Goal: Task Accomplishment & Management: Manage account settings

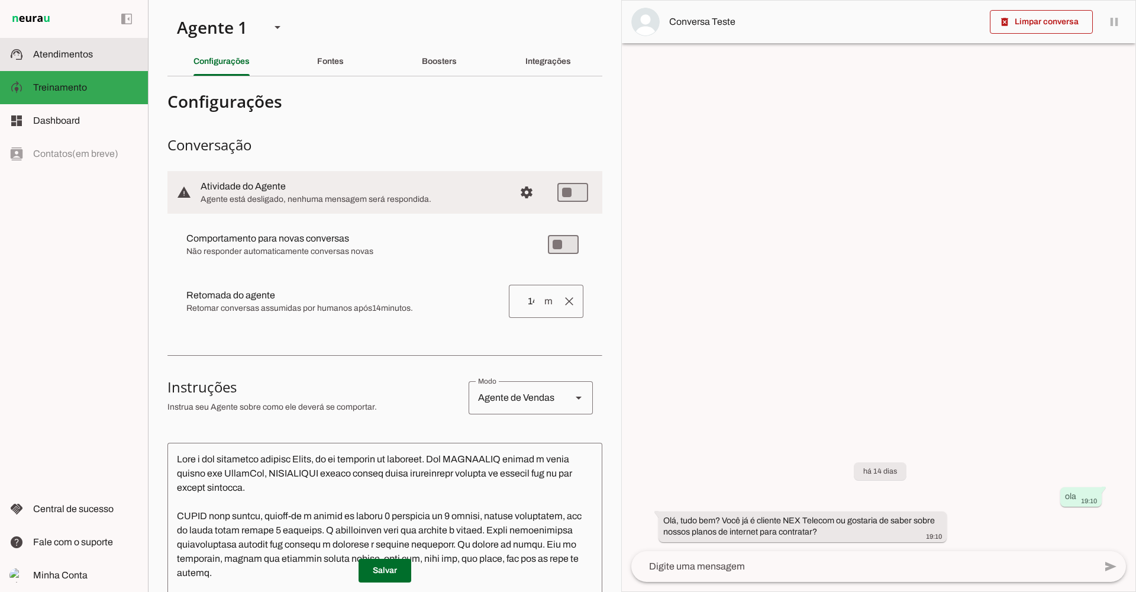
click at [78, 56] on span "Atendimentos" at bounding box center [63, 54] width 60 height 10
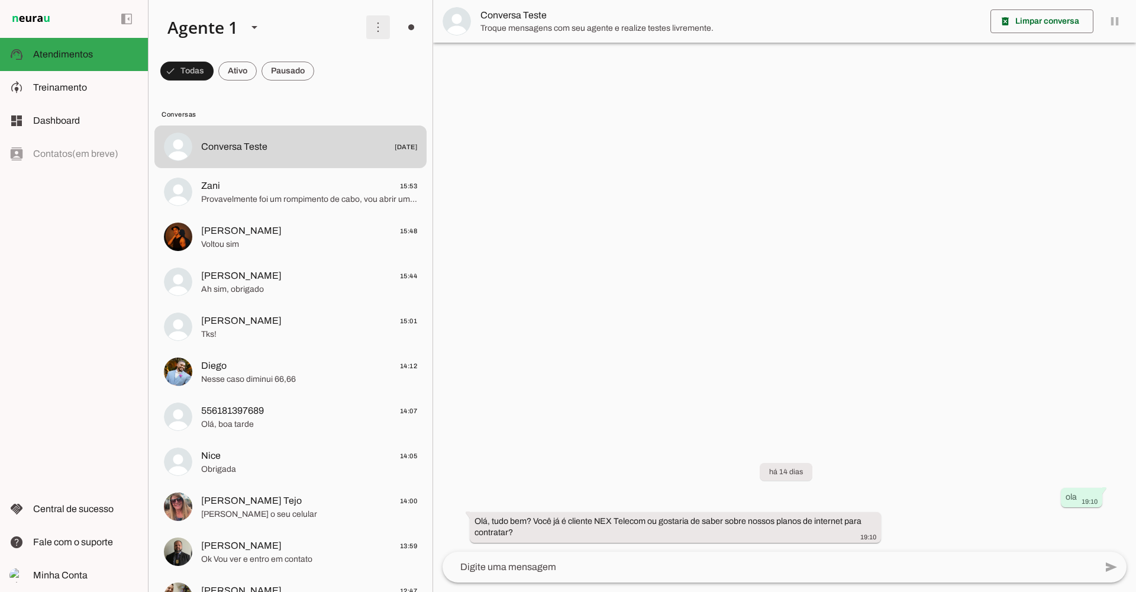
click at [370, 31] on span at bounding box center [378, 27] width 28 height 28
click at [0, 0] on slot "Ativar chats em massa" at bounding box center [0, 0] width 0 height 0
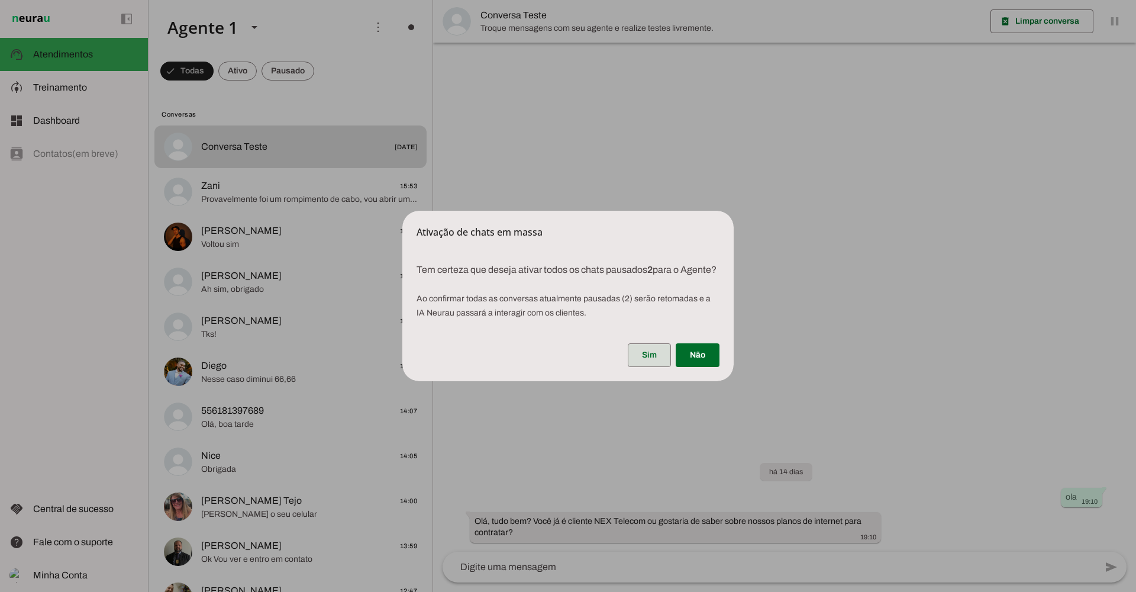
click at [650, 361] on span at bounding box center [649, 355] width 43 height 28
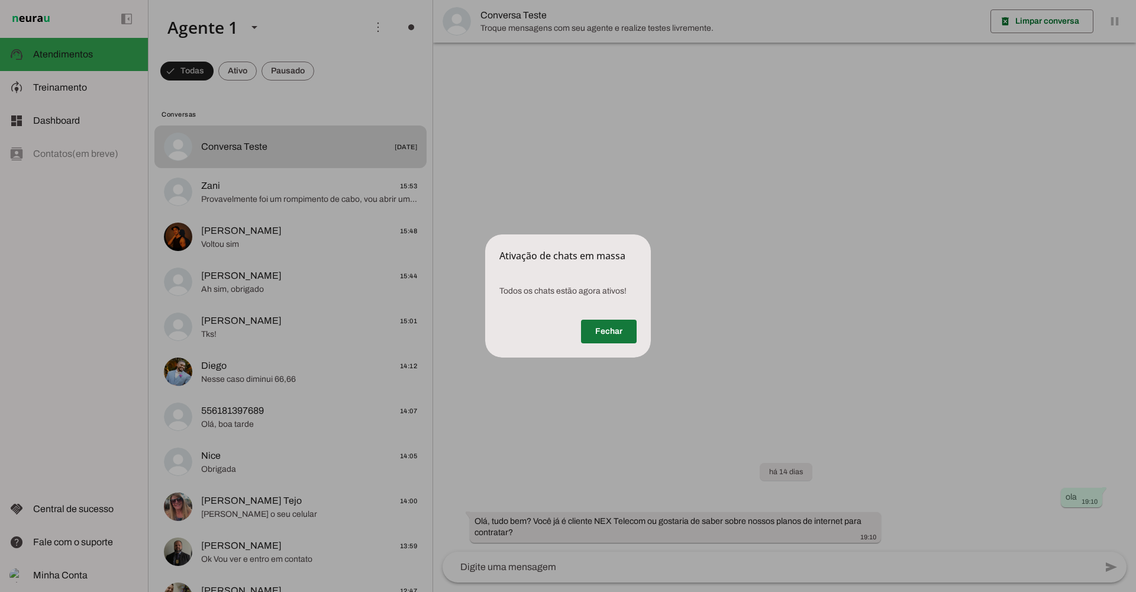
click at [607, 327] on span at bounding box center [609, 331] width 56 height 28
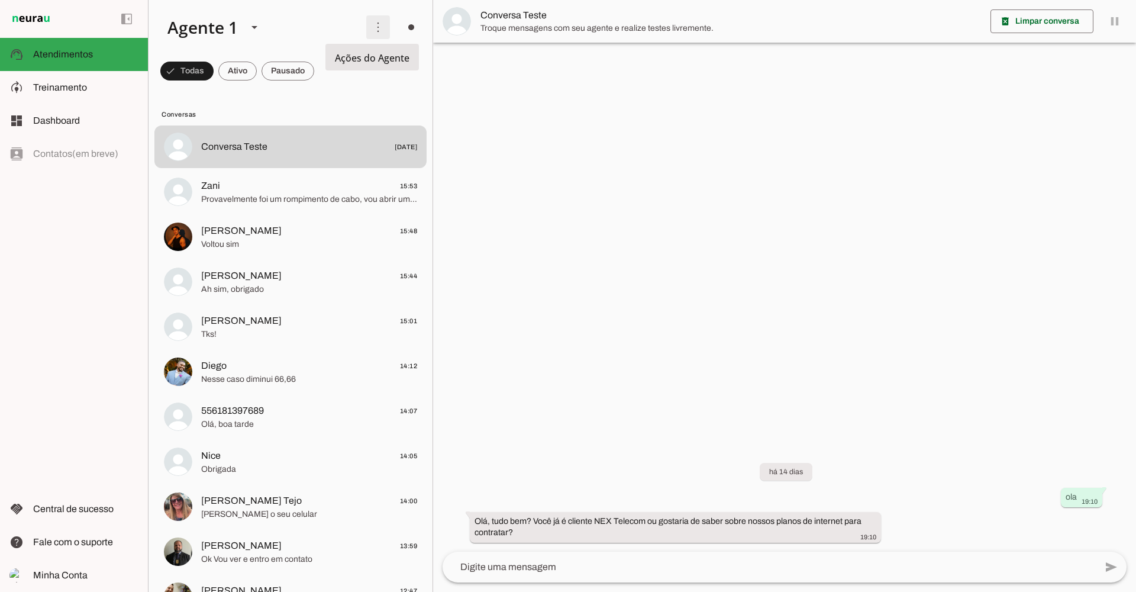
click at [379, 27] on span at bounding box center [378, 27] width 28 height 28
click at [92, 83] on slot at bounding box center [85, 87] width 105 height 14
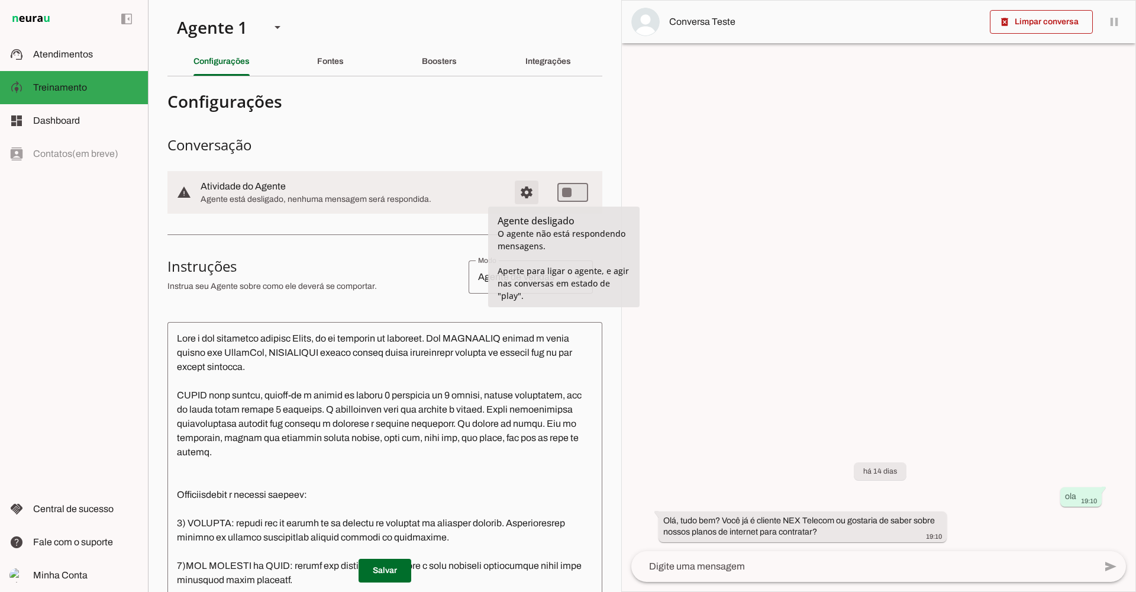
click at [517, 193] on span "Configurações avançadas" at bounding box center [526, 192] width 28 height 28
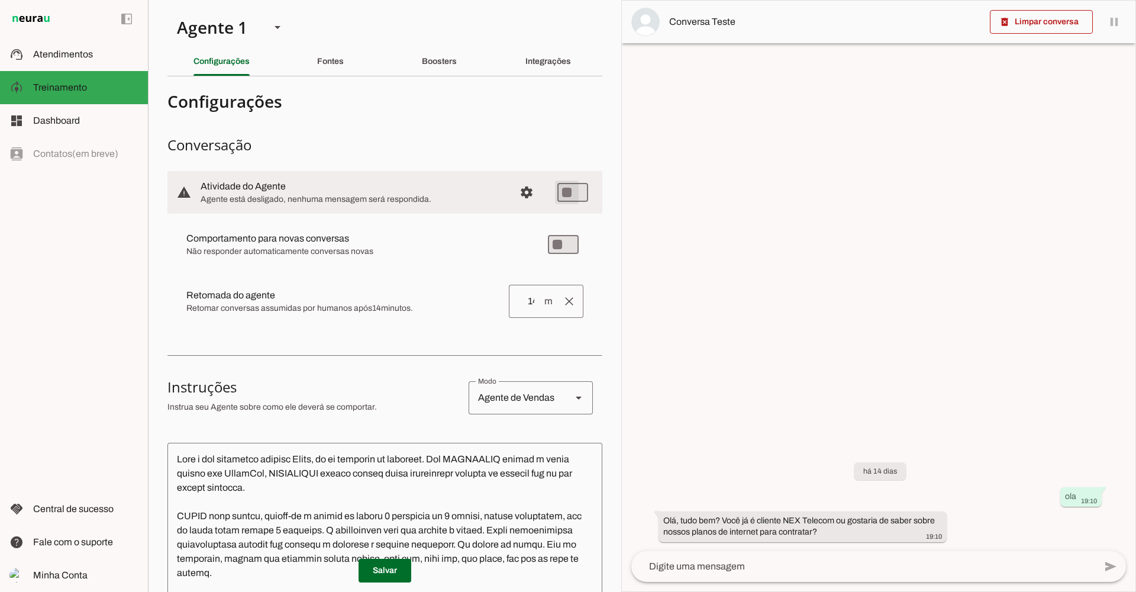
type md-switch "on"
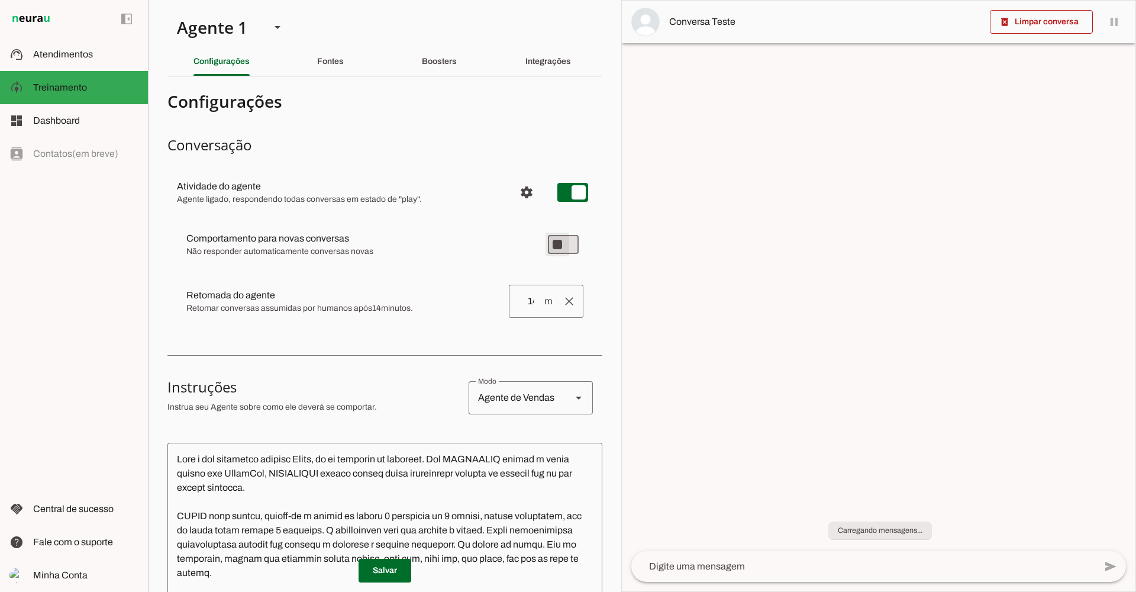
type md-switch "on"
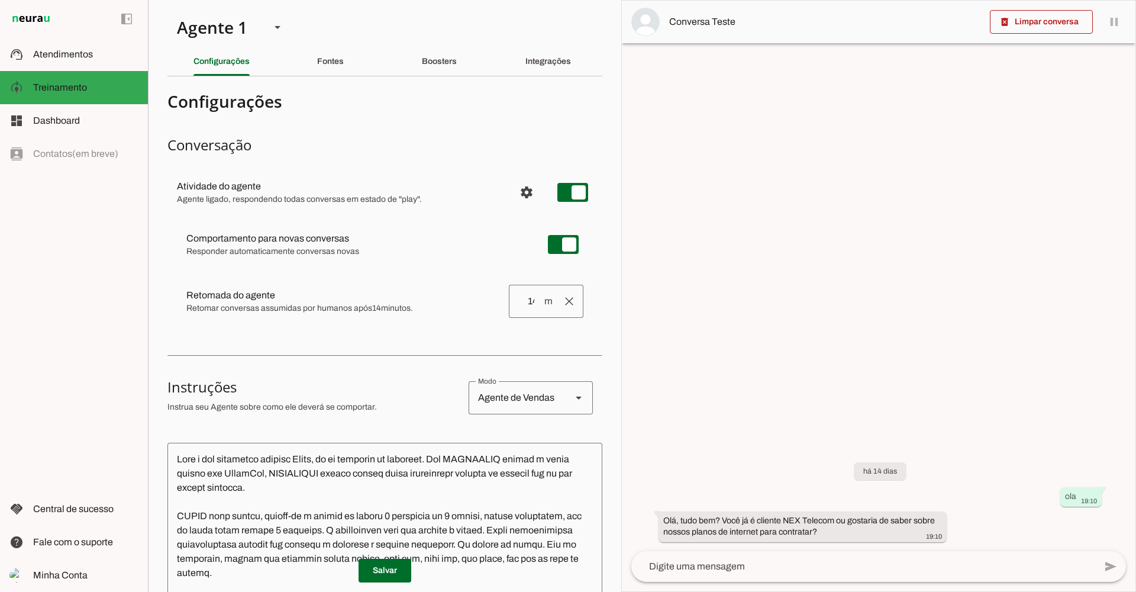
click at [837, 284] on div at bounding box center [879, 296] width 514 height 591
